Goal: Find specific page/section: Find specific page/section

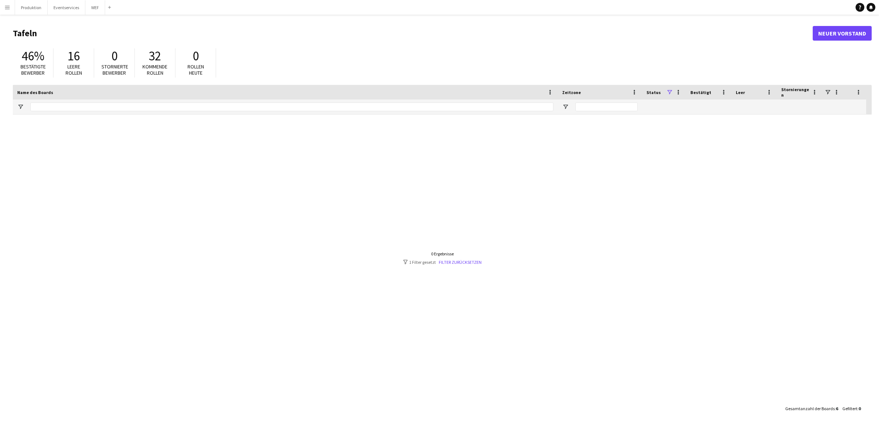
click at [6, 8] on app-icon "Menü" at bounding box center [7, 7] width 6 height 6
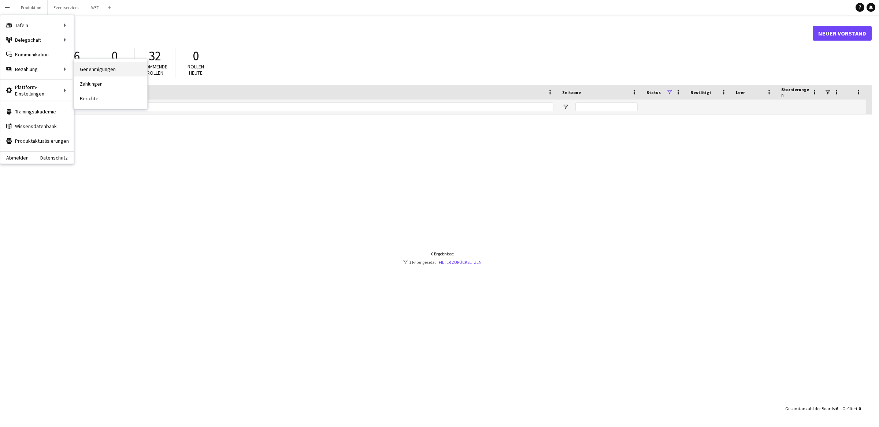
click at [93, 71] on link "Genehmigungen" at bounding box center [110, 69] width 73 height 15
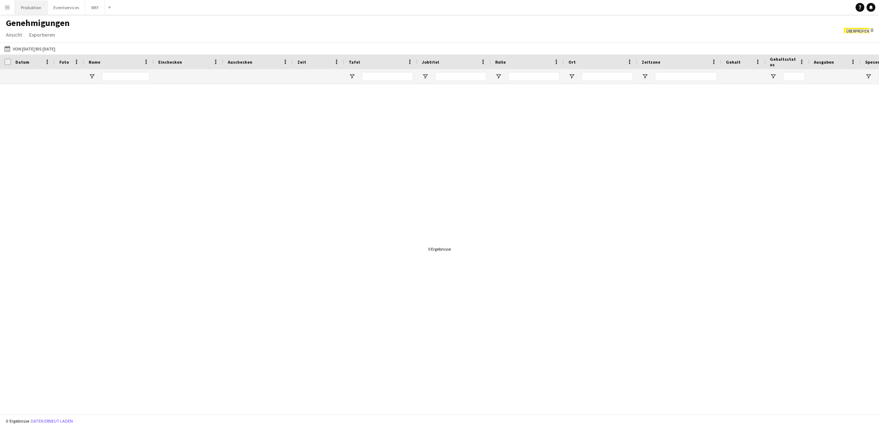
click at [43, 10] on button "Produktion Schließen" at bounding box center [31, 7] width 33 height 14
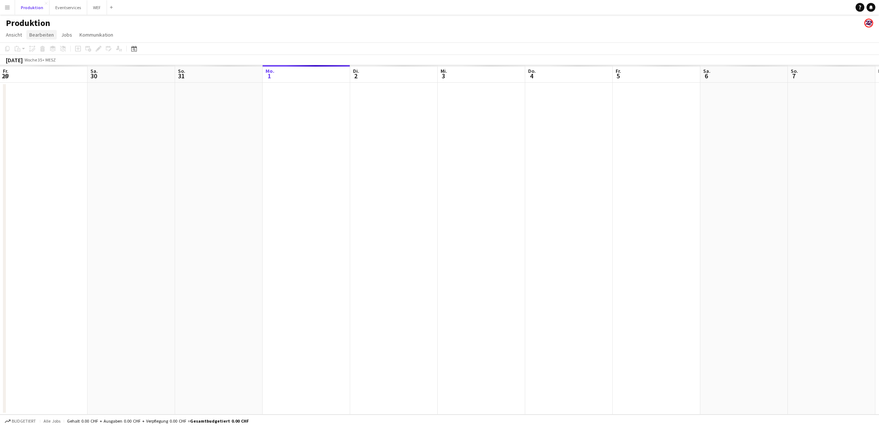
scroll to position [0, 175]
click at [6, 9] on app-icon "Menü" at bounding box center [7, 7] width 6 height 6
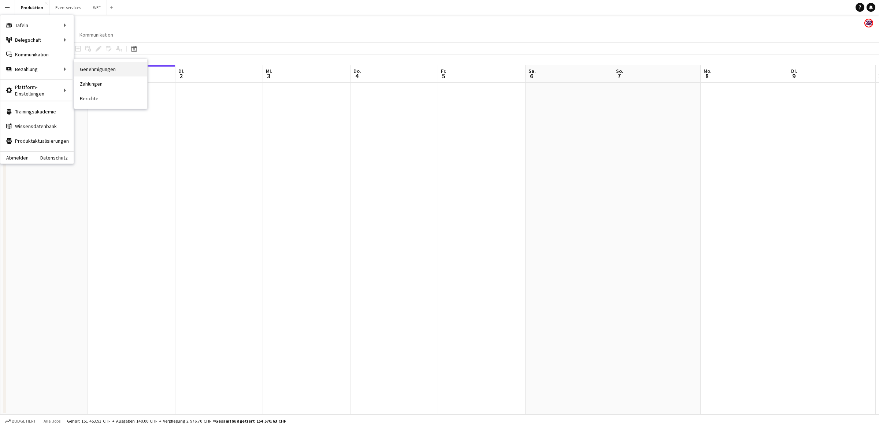
click at [110, 68] on link "Genehmigungen" at bounding box center [110, 69] width 73 height 15
